Goal: Check status

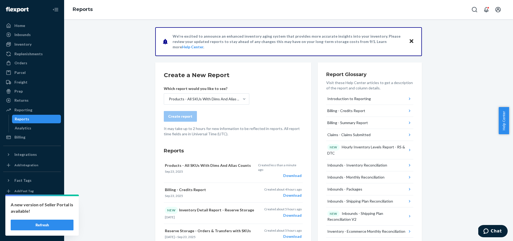
scroll to position [0, 0]
click at [59, 228] on button "Refresh" at bounding box center [42, 225] width 63 height 11
